Goal: Task Accomplishment & Management: Use online tool/utility

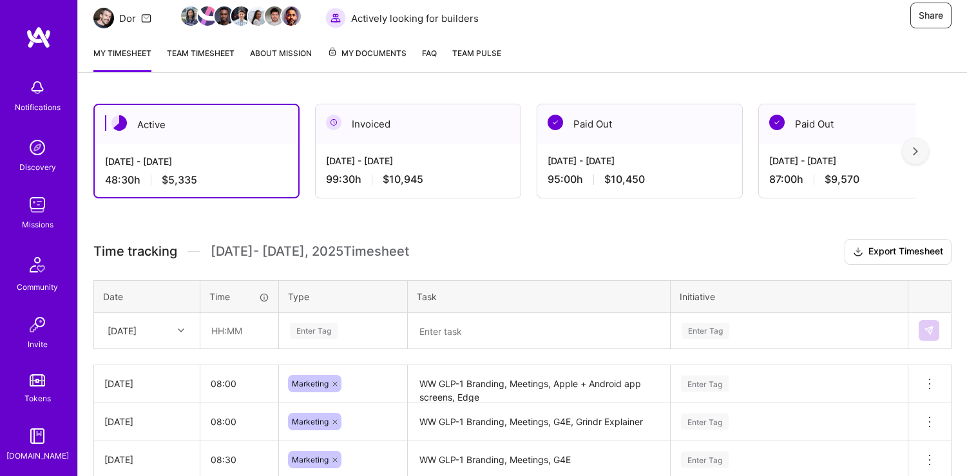
scroll to position [169, 0]
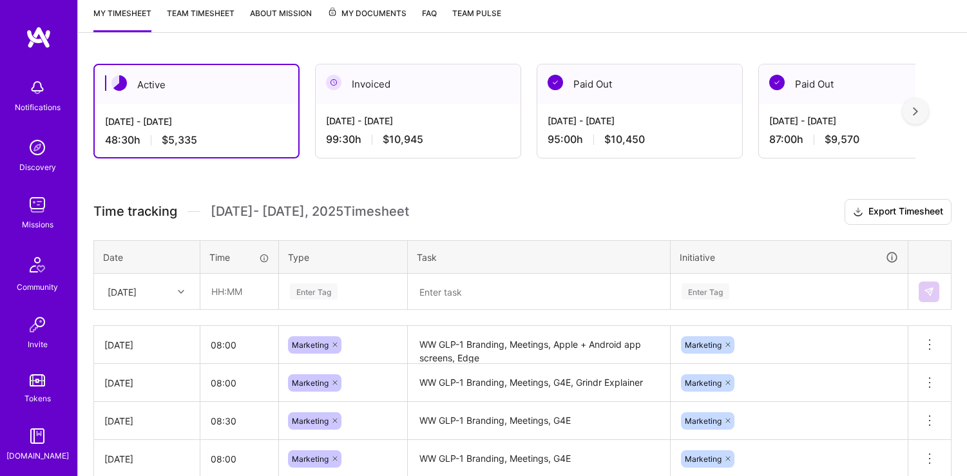
scroll to position [178, 0]
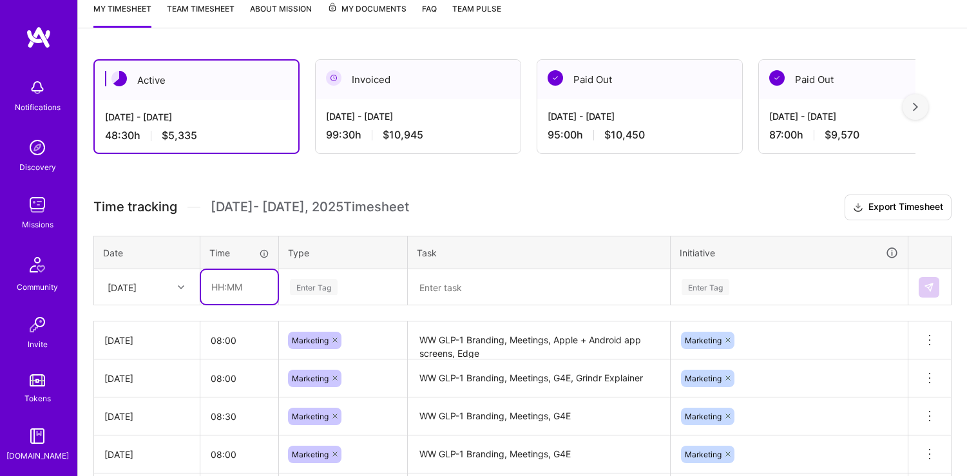
click at [244, 292] on input "text" at bounding box center [239, 287] width 77 height 34
type input "08:00"
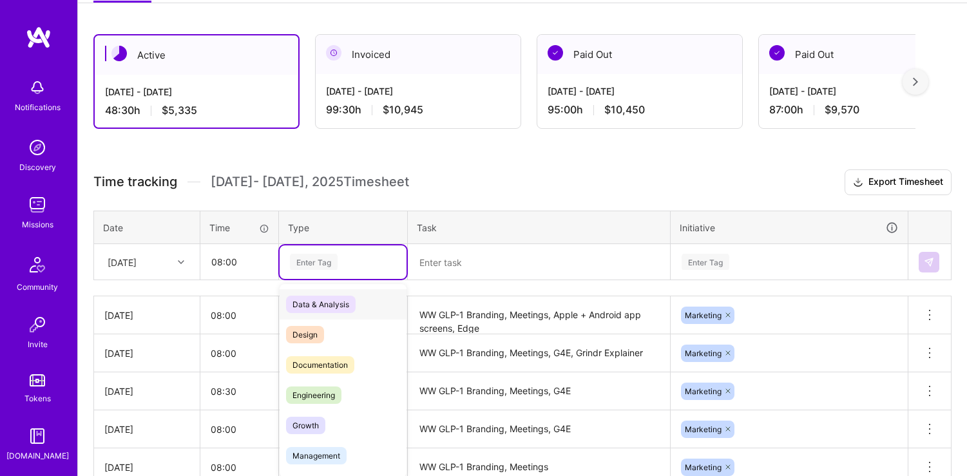
click at [339, 279] on div "option Data & Analysis focused, 0 of 2. 17 results available. Use Up and Down t…" at bounding box center [343, 263] width 127 height 34
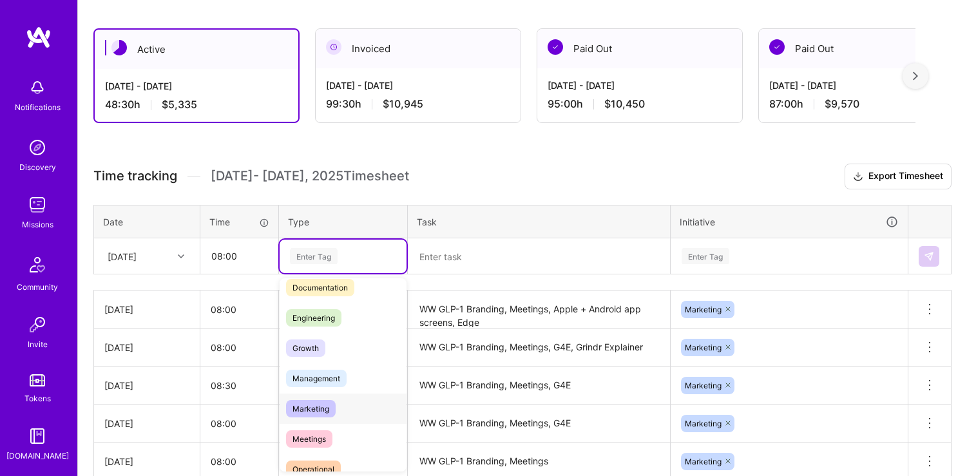
scroll to position [70, 0]
click at [329, 402] on span "Marketing" at bounding box center [311, 410] width 50 height 17
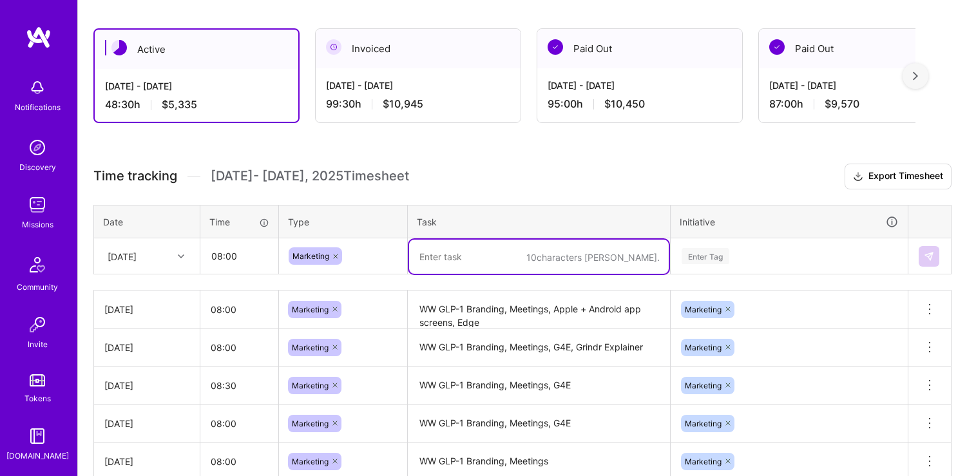
click at [470, 256] on textarea at bounding box center [539, 257] width 260 height 34
click at [486, 322] on textarea "WW GLP-1 Branding, Meetings, Apple + Android app screens, Edge" at bounding box center [539, 309] width 260 height 35
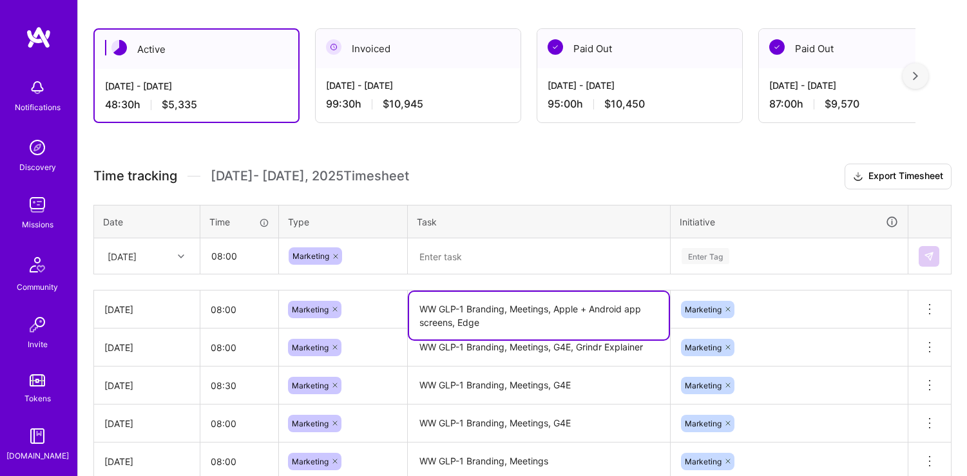
drag, startPoint x: 459, startPoint y: 319, endPoint x: 378, endPoint y: 306, distance: 81.6
click at [378, 306] on tr "[DATE] 08:00 Marketing WW GLP-1 Branding, Meetings, Apple + Android app screens…" at bounding box center [523, 310] width 858 height 38
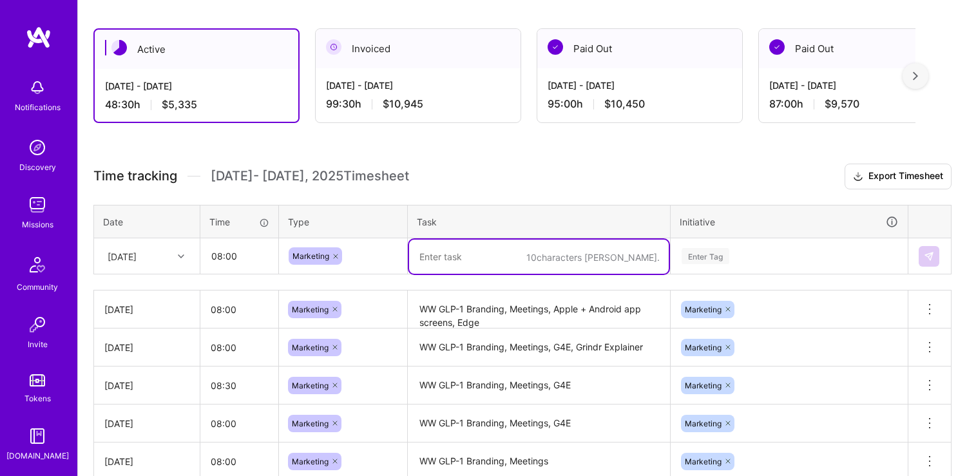
click at [439, 244] on textarea at bounding box center [539, 257] width 260 height 34
paste textarea "WW GLP-1 Branding, Meetings, Apple + Android app screens, Edge"
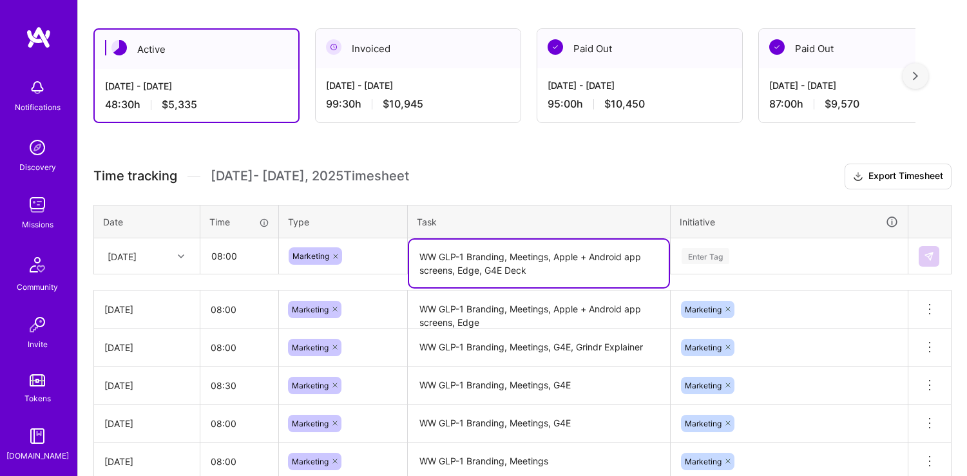
type textarea "WW GLP-1 Branding, Meetings, Apple + Android app screens, Edge, G4E Deck"
click at [827, 258] on div "Enter Tag" at bounding box center [790, 257] width 236 height 34
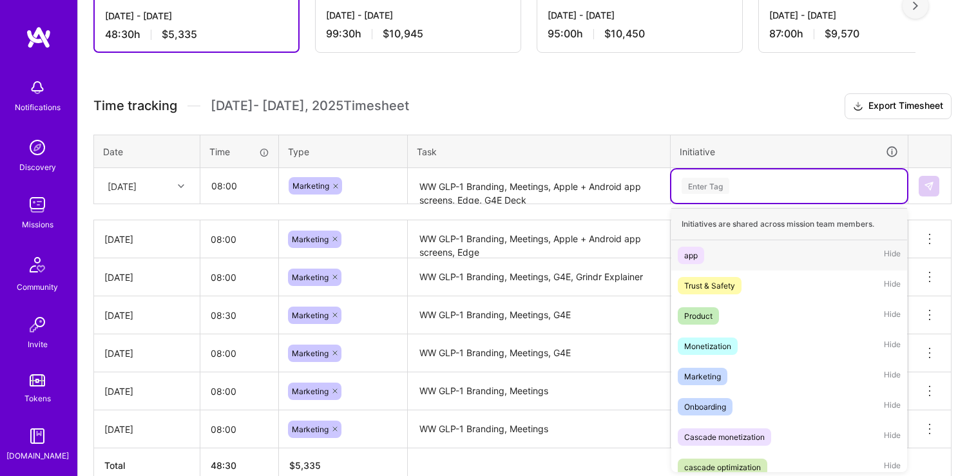
scroll to position [280, 0]
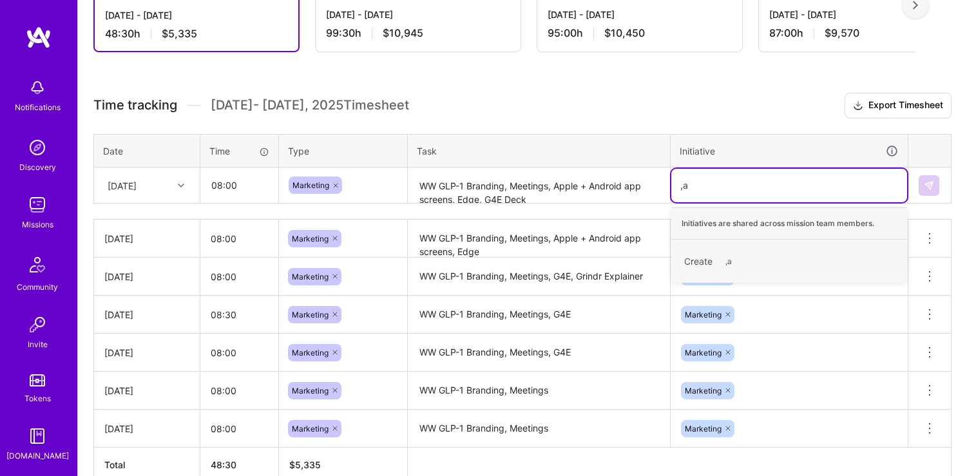
type input ","
type input "mar"
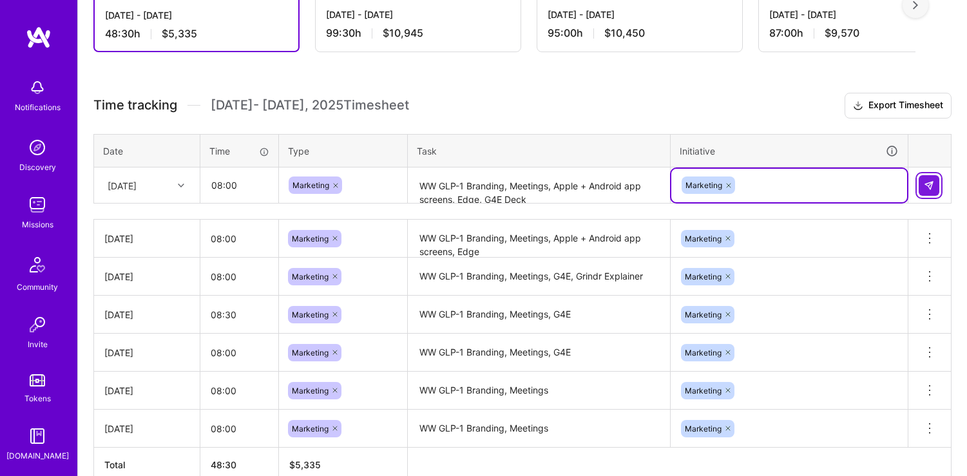
click at [925, 189] on img at bounding box center [929, 185] width 10 height 10
